Goal: Task Accomplishment & Management: Use online tool/utility

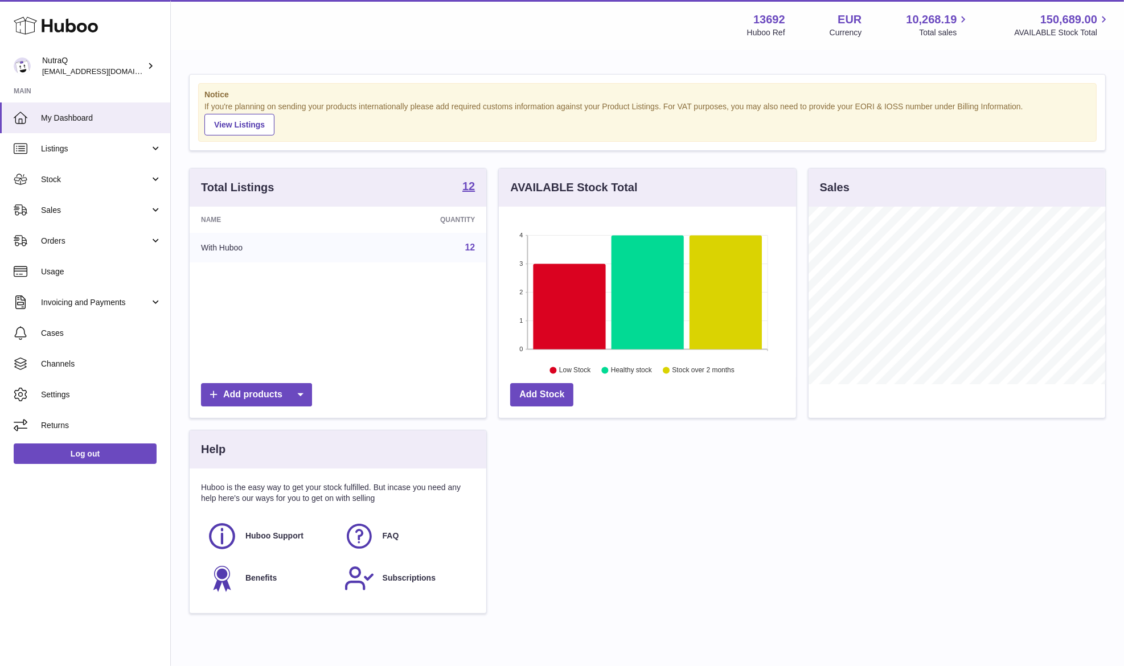
scroll to position [178, 297]
click at [44, 214] on span "Sales" at bounding box center [95, 210] width 109 height 11
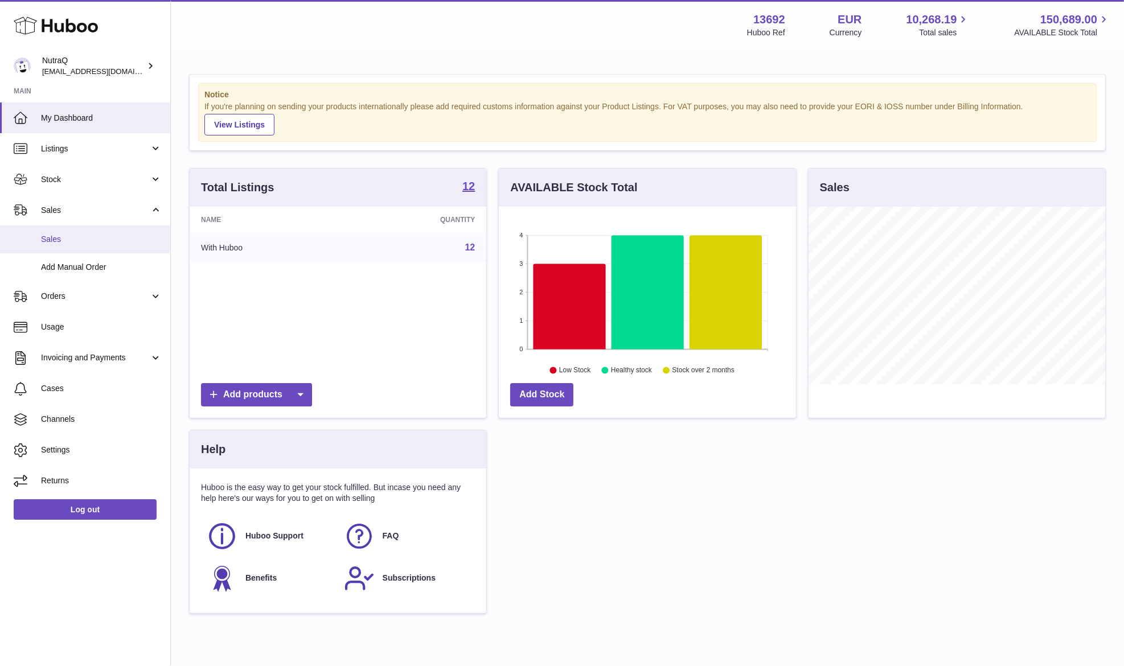
click at [85, 236] on span "Sales" at bounding box center [101, 239] width 121 height 11
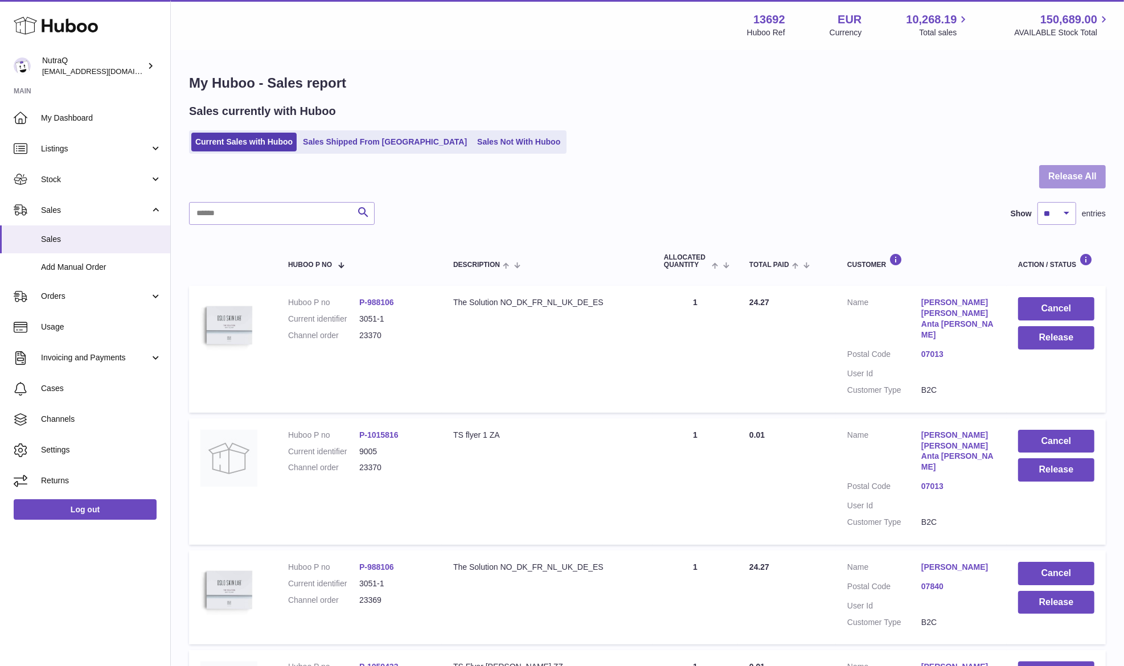
click at [1052, 183] on button "Release All" at bounding box center [1072, 176] width 67 height 23
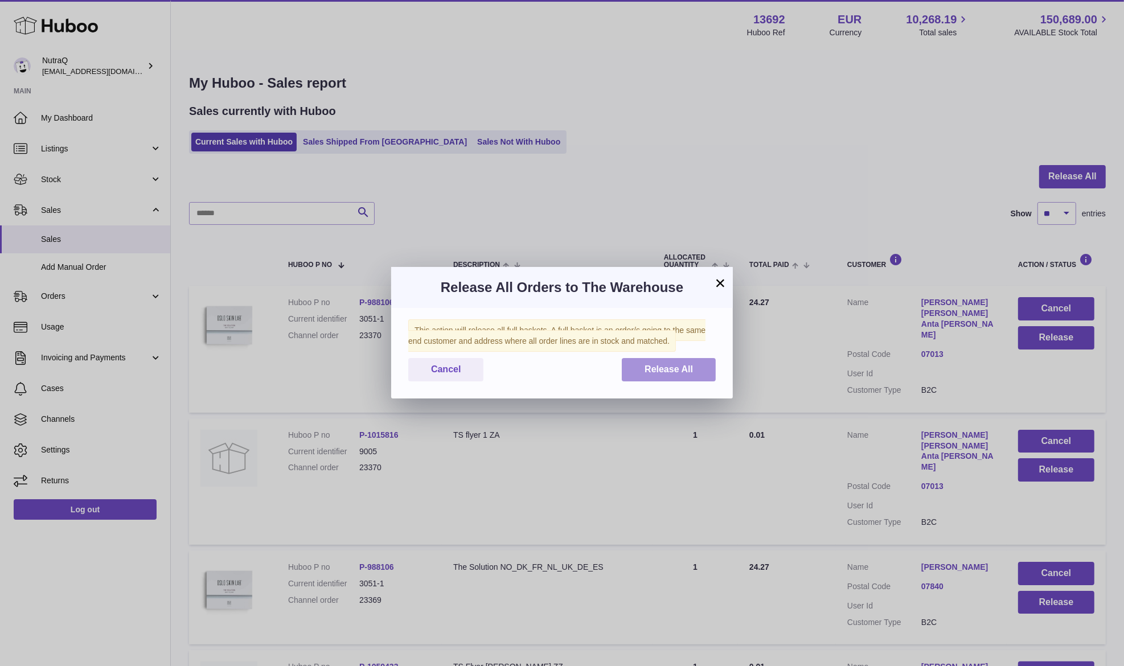
click at [684, 372] on span "Release All" at bounding box center [669, 369] width 48 height 10
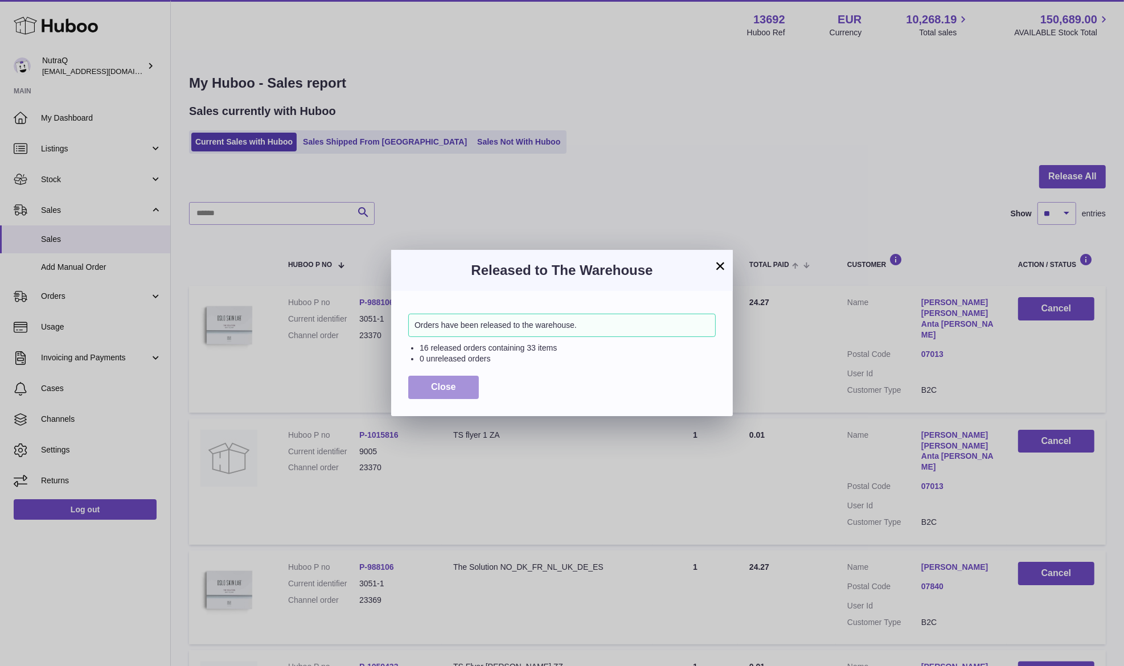
click at [452, 384] on span "Close" at bounding box center [443, 387] width 25 height 10
